Goal: Information Seeking & Learning: Learn about a topic

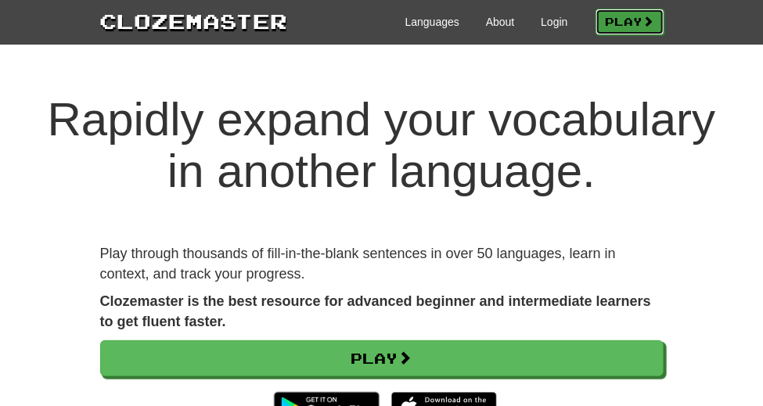
click at [664, 23] on link "Play" at bounding box center [629, 22] width 69 height 27
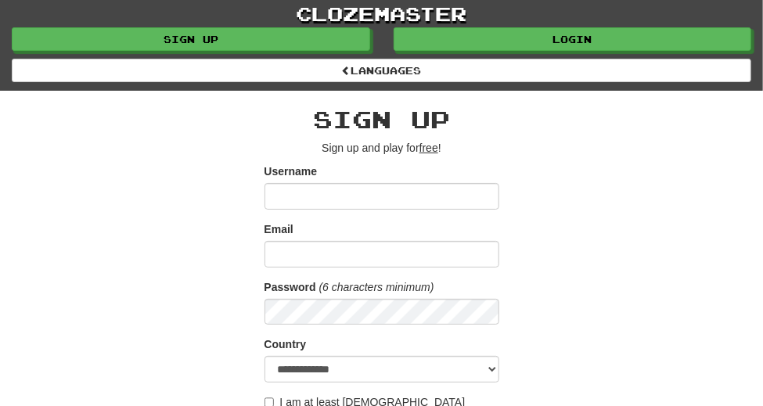
type input "**********"
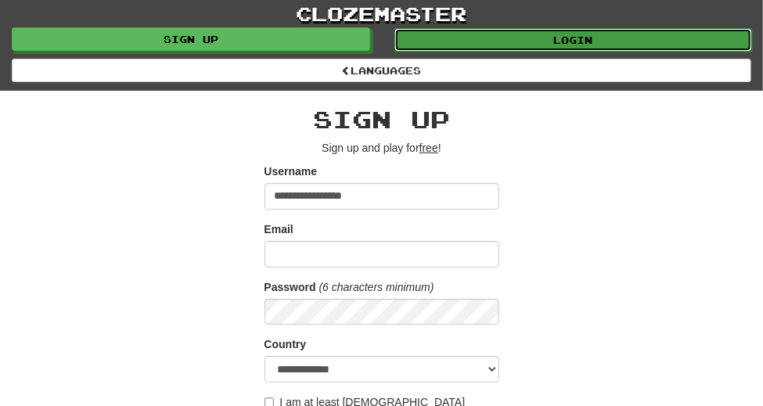
click at [610, 41] on link "Login" at bounding box center [573, 39] width 358 height 23
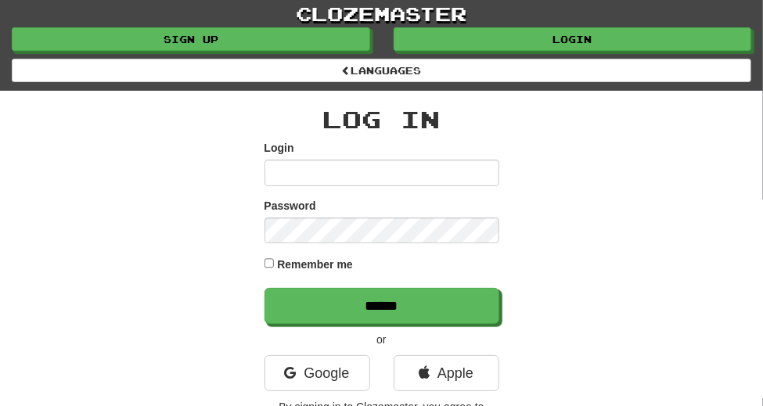
type input "**********"
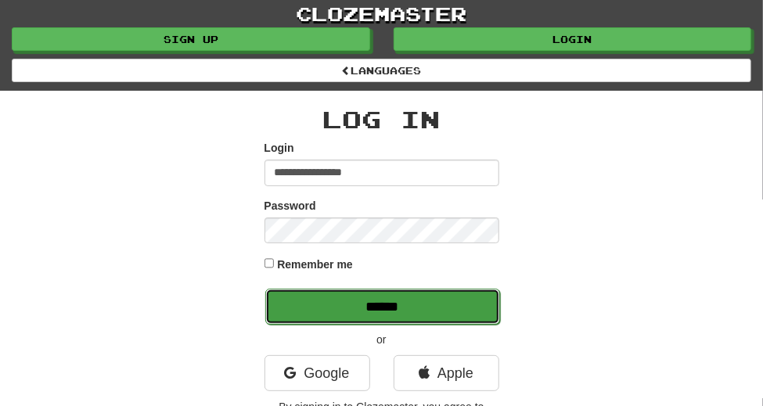
click at [365, 289] on input "******" at bounding box center [382, 307] width 235 height 36
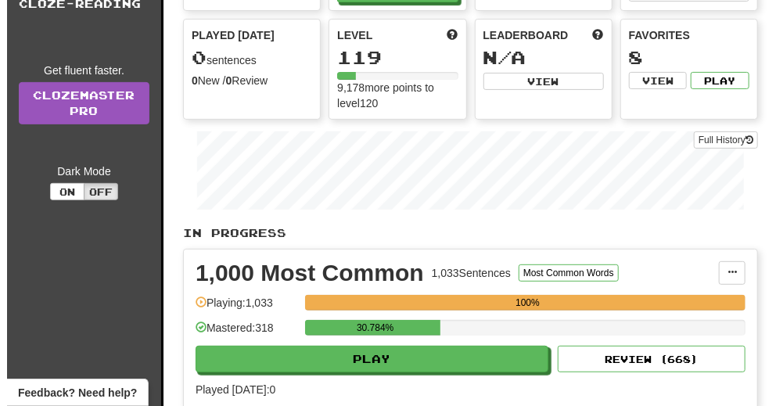
scroll to position [142, 0]
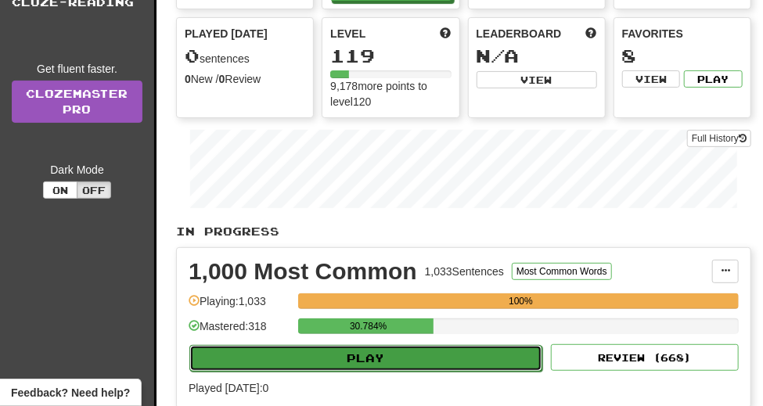
click at [322, 365] on button "Play" at bounding box center [365, 358] width 353 height 27
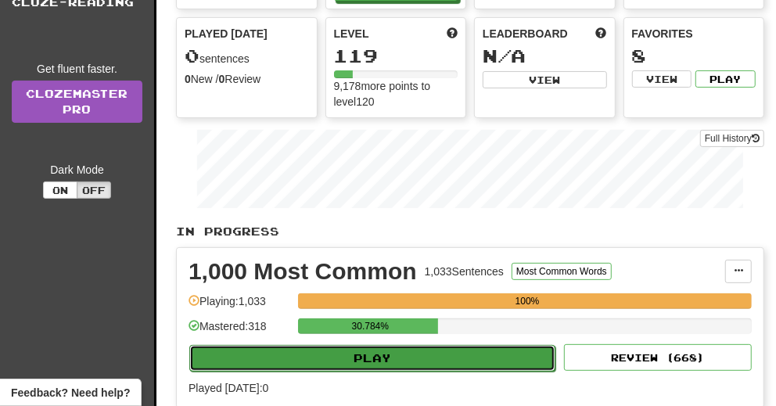
select select "**"
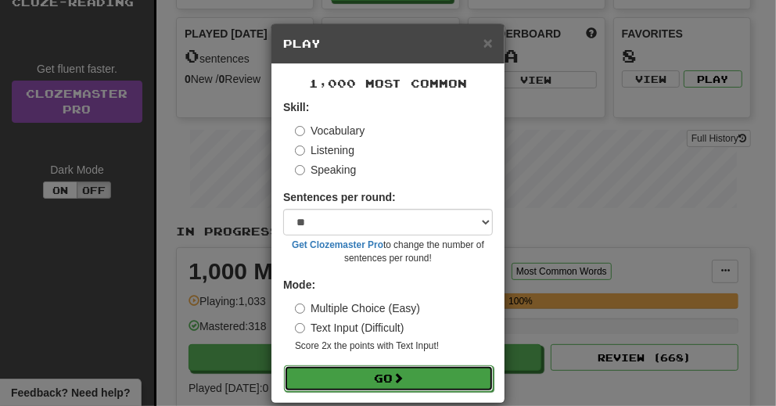
click at [319, 379] on button "Go" at bounding box center [389, 378] width 210 height 27
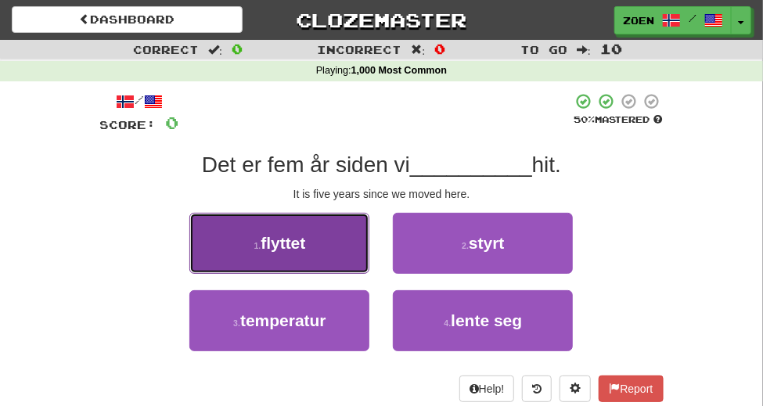
click at [234, 274] on button "1 . flyttet" at bounding box center [279, 243] width 180 height 61
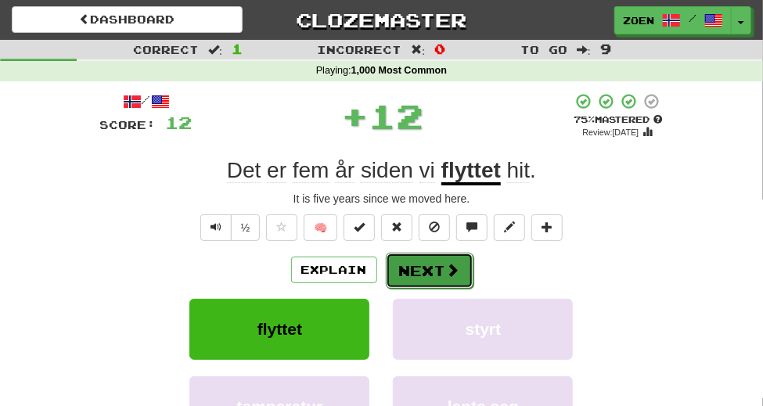
click at [423, 289] on button "Next" at bounding box center [430, 271] width 88 height 36
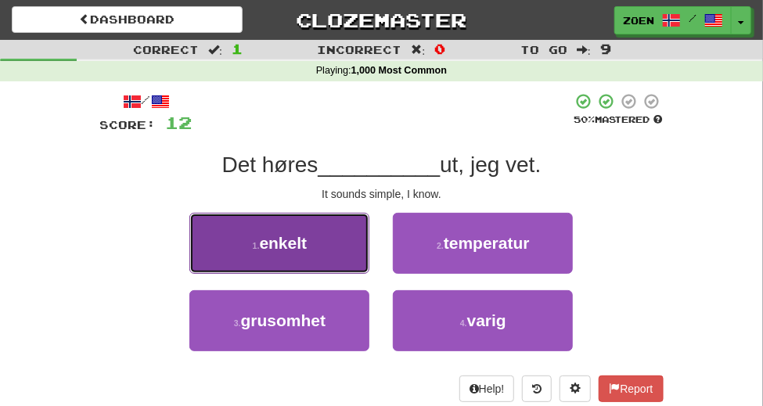
click at [239, 274] on button "1 . enkelt" at bounding box center [279, 243] width 180 height 61
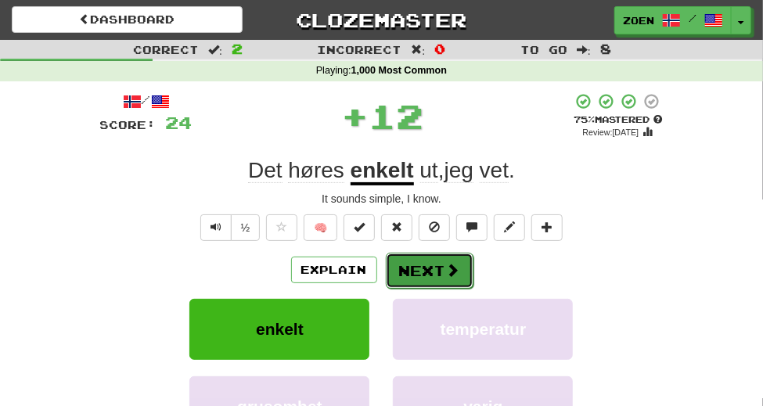
click at [431, 289] on button "Next" at bounding box center [430, 271] width 88 height 36
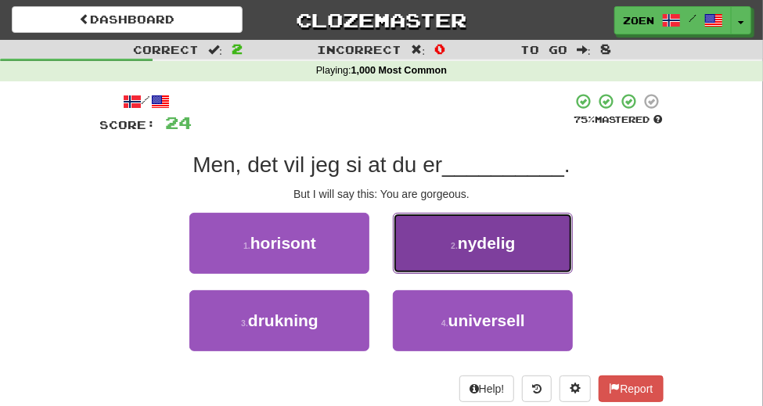
click at [437, 274] on button "2 . nydelig" at bounding box center [483, 243] width 180 height 61
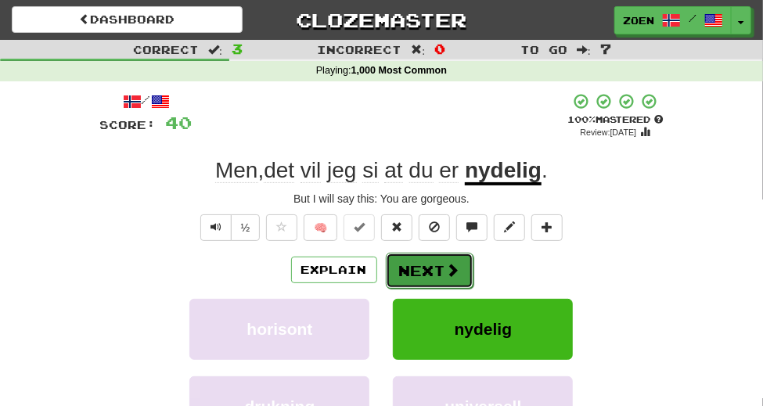
click at [414, 289] on button "Next" at bounding box center [430, 271] width 88 height 36
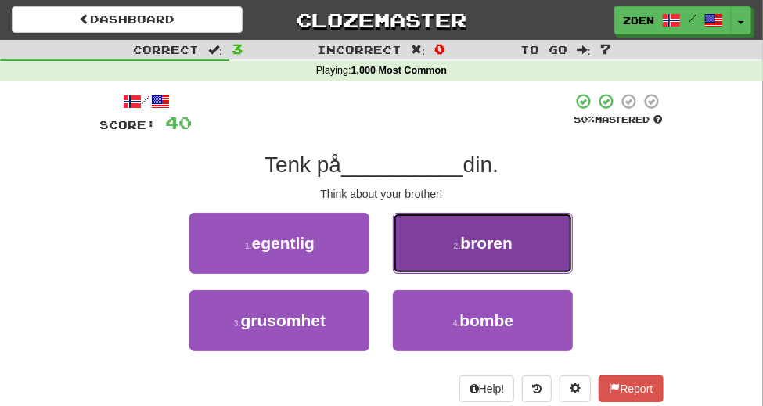
click at [429, 274] on button "2 . broren" at bounding box center [483, 243] width 180 height 61
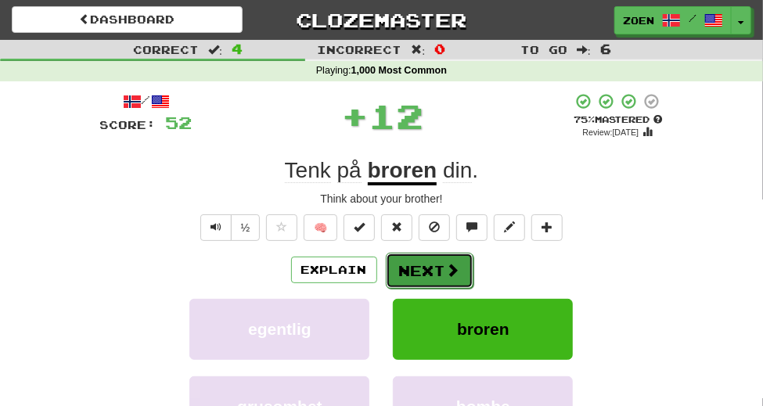
click at [414, 289] on button "Next" at bounding box center [430, 271] width 88 height 36
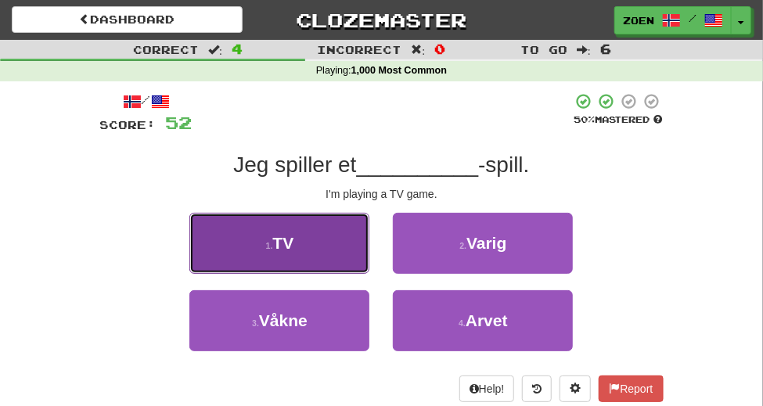
click at [290, 274] on button "1 . TV" at bounding box center [279, 243] width 180 height 61
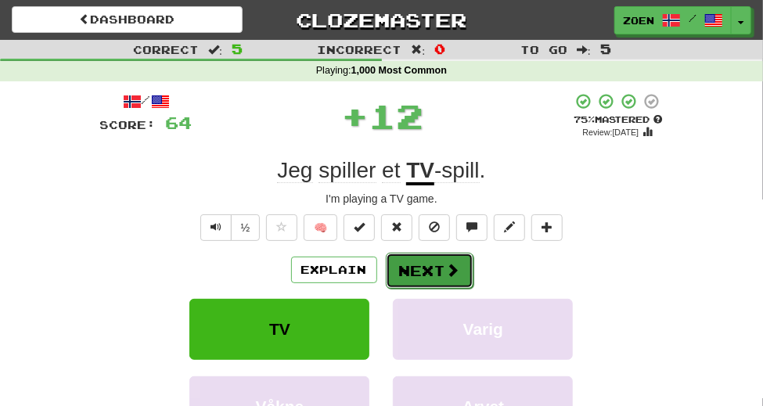
click at [416, 289] on button "Next" at bounding box center [430, 271] width 88 height 36
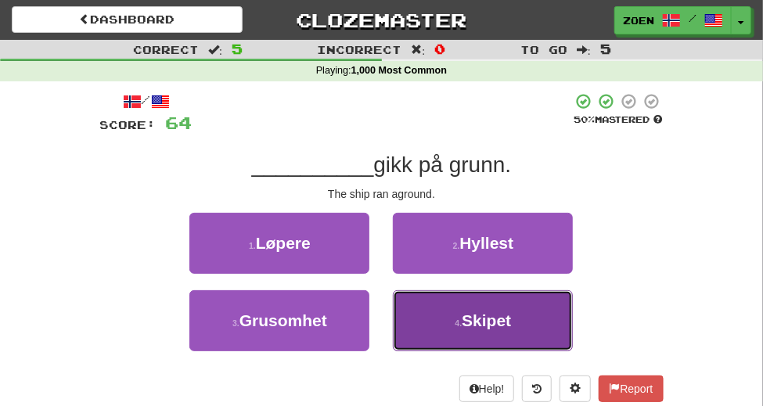
click at [437, 351] on button "4 . Skipet" at bounding box center [483, 320] width 180 height 61
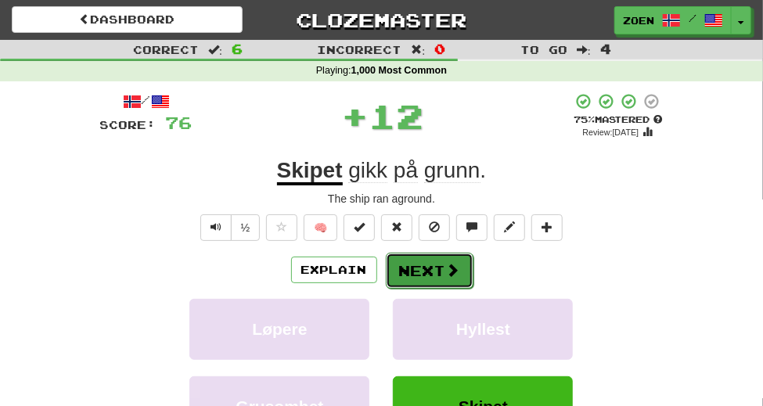
click at [412, 289] on button "Next" at bounding box center [430, 271] width 88 height 36
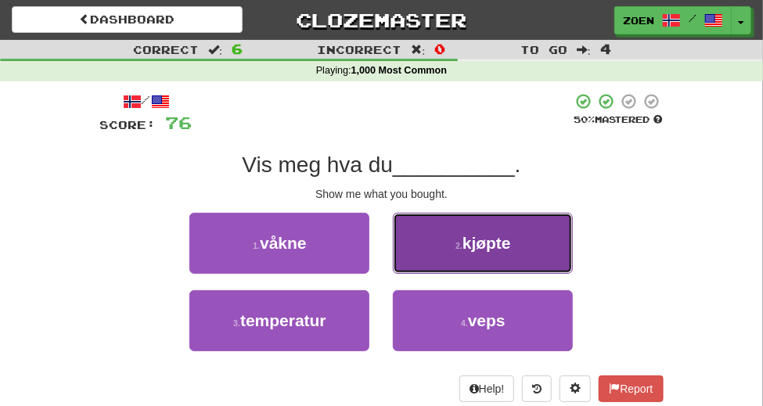
click at [430, 274] on button "2 . kjøpte" at bounding box center [483, 243] width 180 height 61
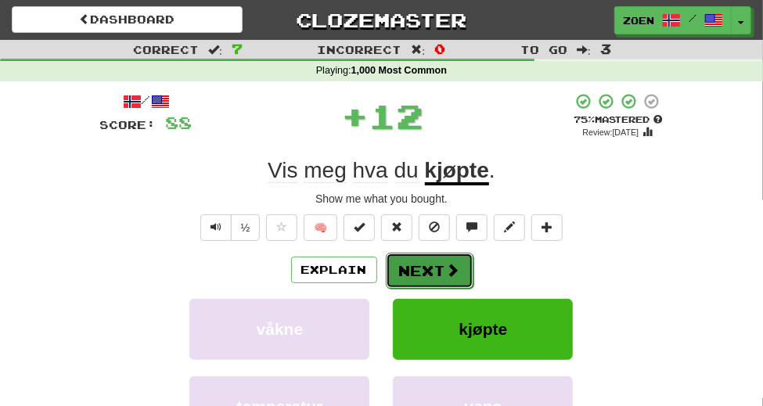
click at [426, 289] on button "Next" at bounding box center [430, 271] width 88 height 36
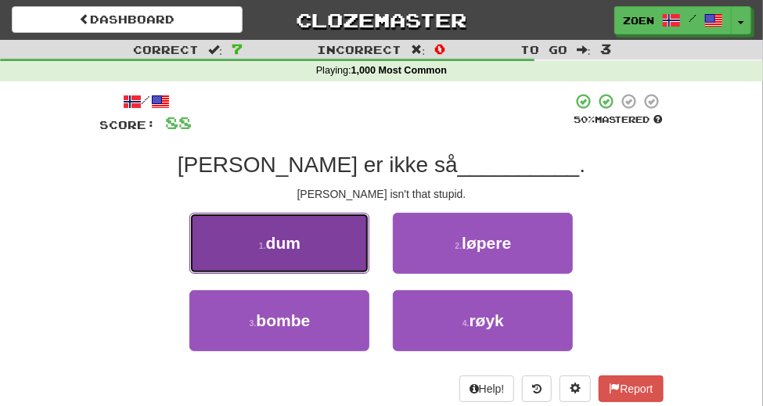
click at [277, 274] on button "1 . dum" at bounding box center [279, 243] width 180 height 61
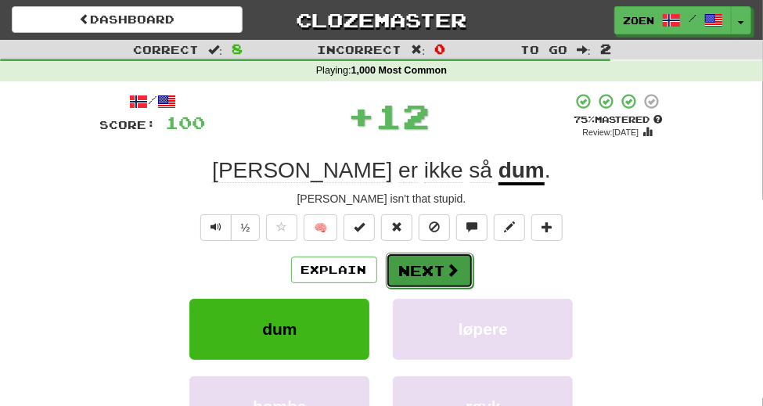
click at [420, 289] on button "Next" at bounding box center [430, 271] width 88 height 36
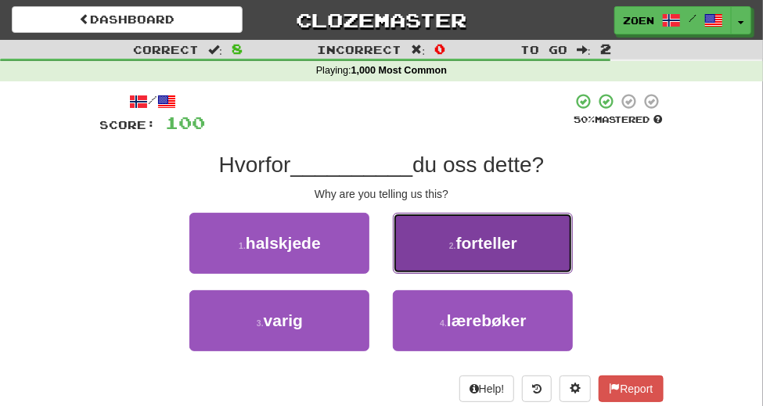
click at [573, 274] on button "2 . forteller" at bounding box center [483, 243] width 180 height 61
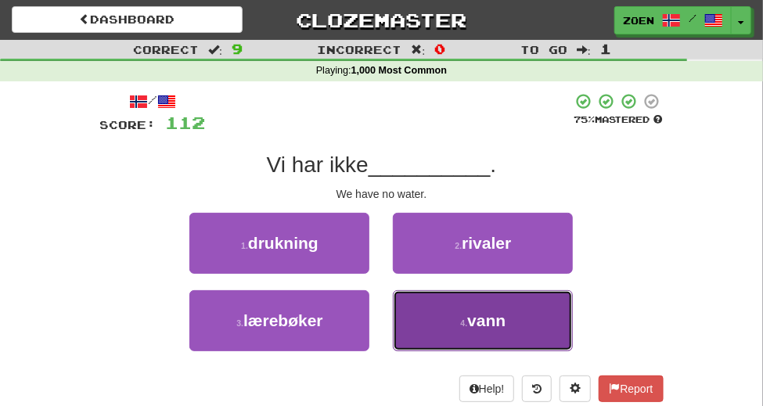
click at [471, 344] on button "4 . vann" at bounding box center [483, 320] width 180 height 61
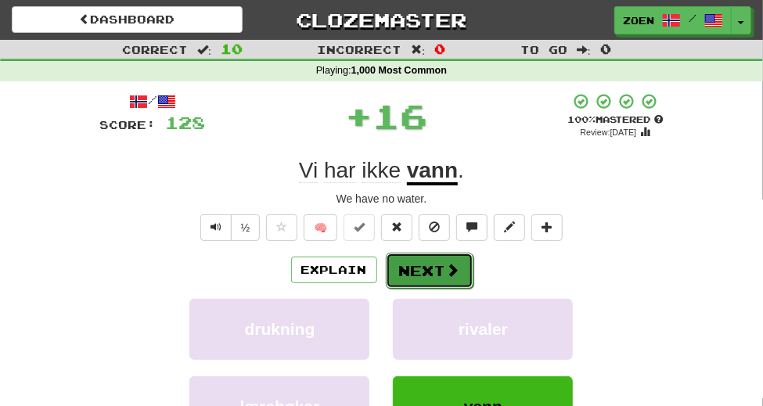
click at [446, 277] on span at bounding box center [453, 270] width 14 height 14
